Goal: Task Accomplishment & Management: Use online tool/utility

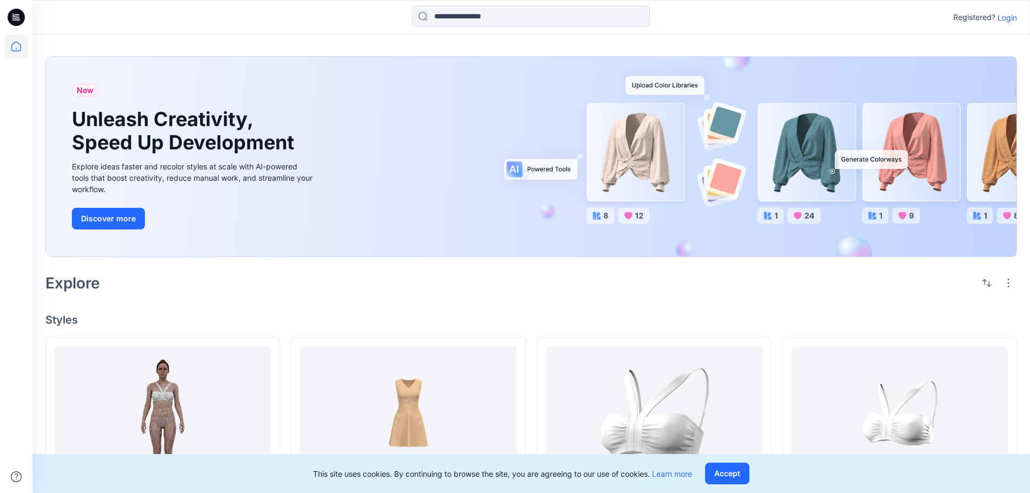
click at [1011, 18] on p "Login" at bounding box center [1007, 17] width 19 height 11
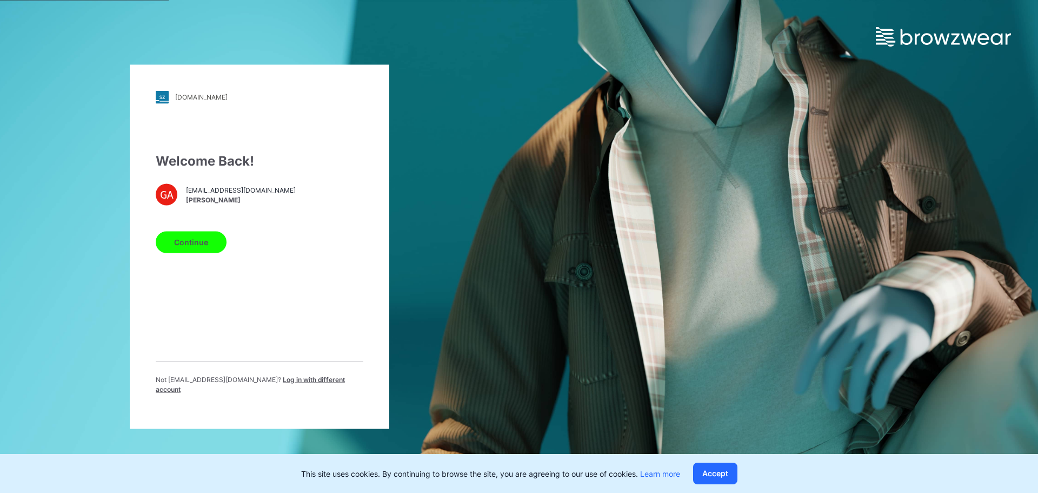
click at [201, 248] on button "Continue" at bounding box center [191, 242] width 71 height 22
click at [705, 474] on button "Accept" at bounding box center [715, 473] width 44 height 22
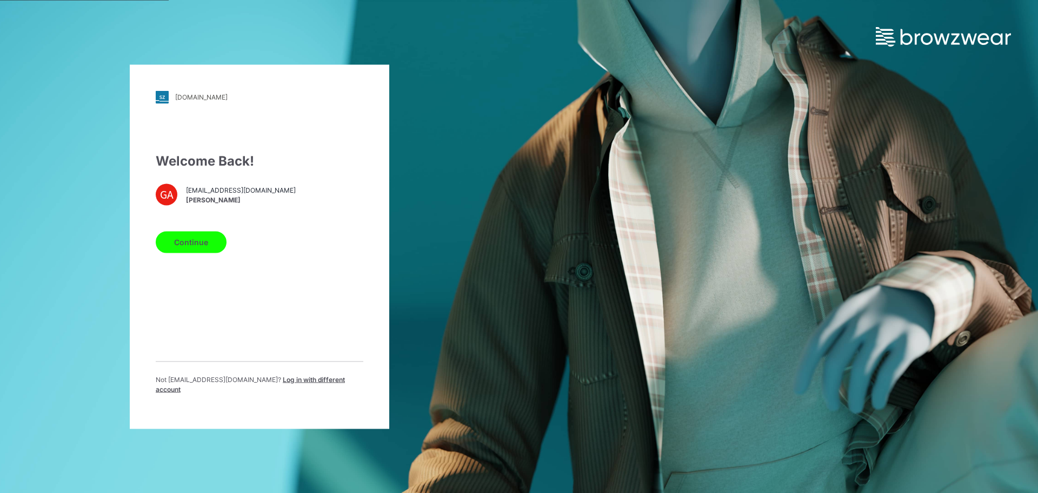
click at [197, 248] on button "Continue" at bounding box center [191, 242] width 71 height 22
click at [198, 250] on button "Continue" at bounding box center [191, 242] width 71 height 22
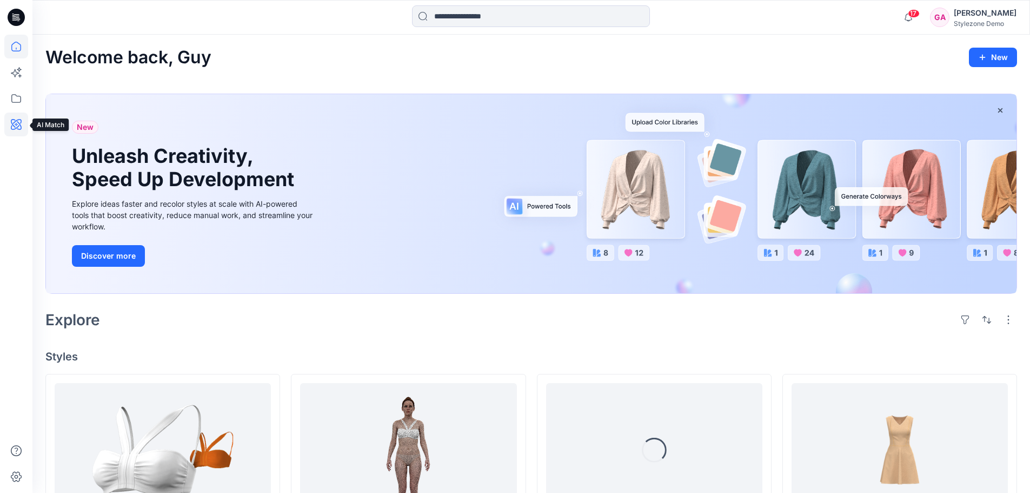
click at [17, 122] on icon at bounding box center [16, 124] width 24 height 24
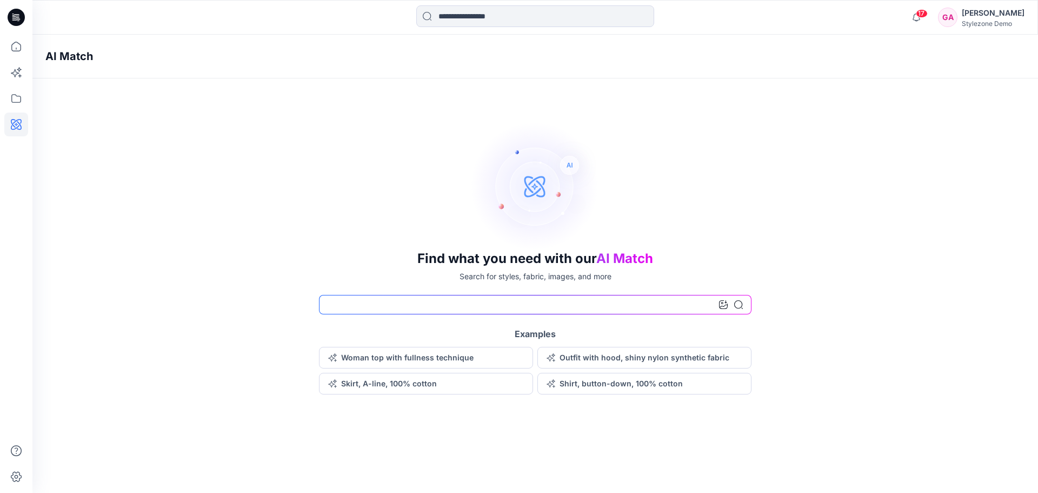
click at [349, 309] on input at bounding box center [535, 304] width 433 height 19
type input "*****"
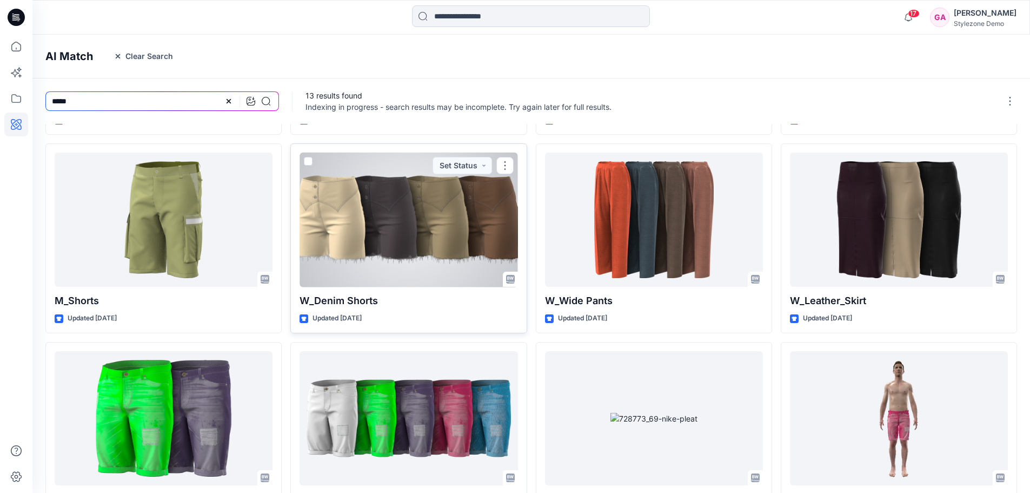
scroll to position [243, 0]
